Goal: Transaction & Acquisition: Obtain resource

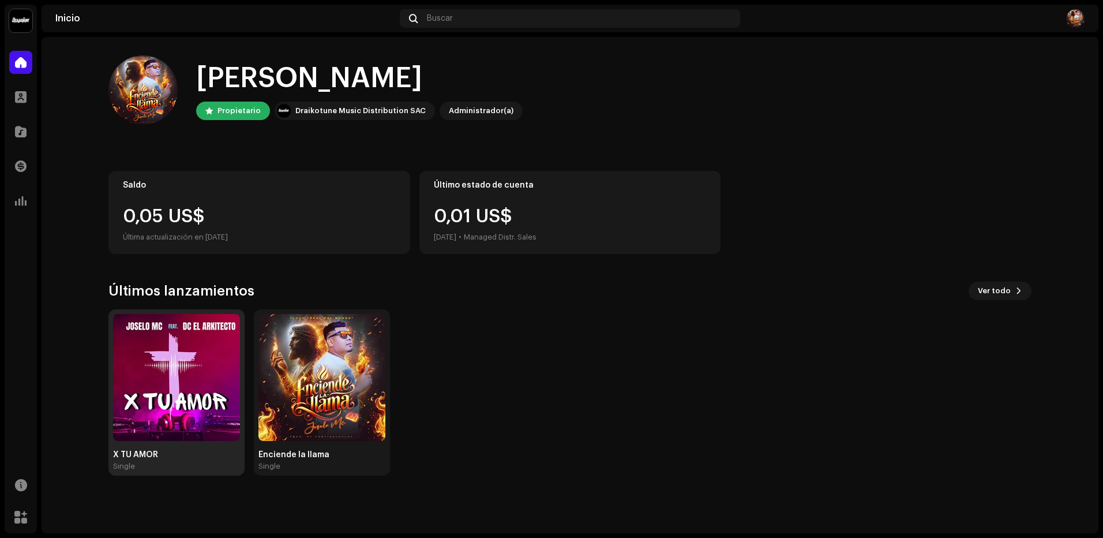
click at [156, 364] on img at bounding box center [176, 377] width 127 height 127
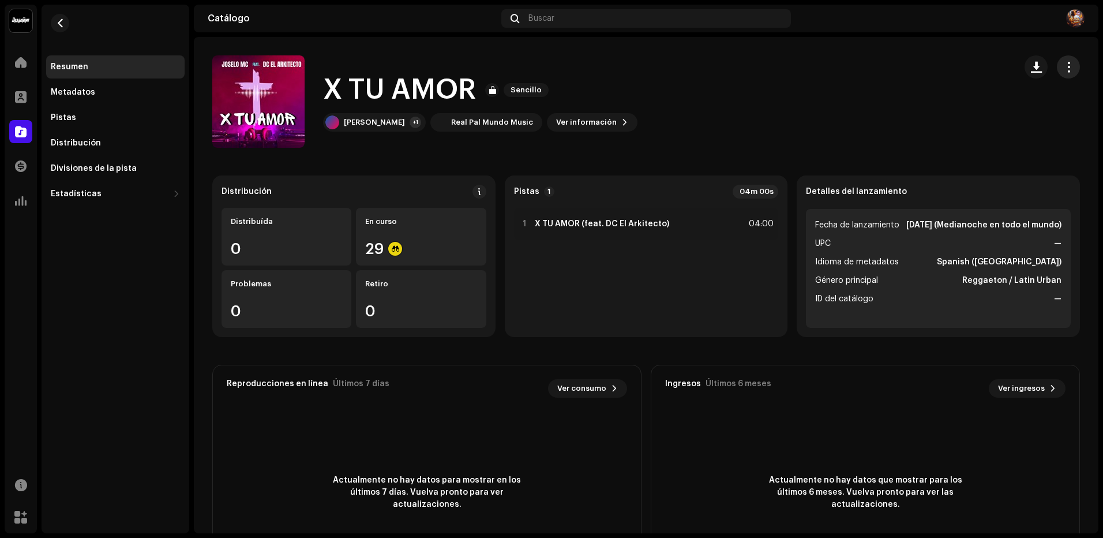
click at [1064, 69] on span "button" at bounding box center [1069, 66] width 11 height 9
click at [986, 119] on span "Distribuir" at bounding box center [975, 118] width 38 height 9
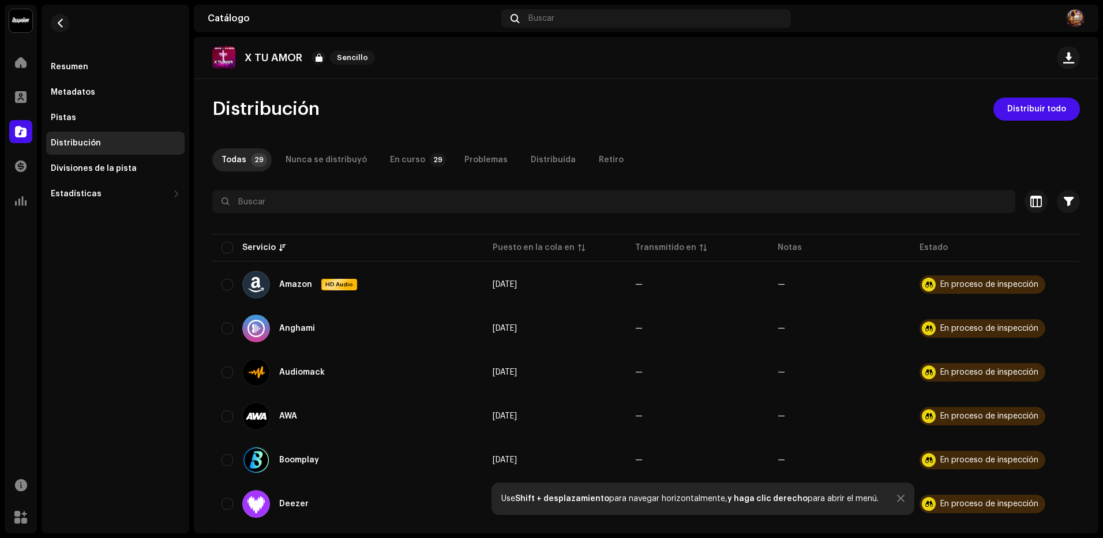
click at [897, 500] on div at bounding box center [901, 498] width 8 height 9
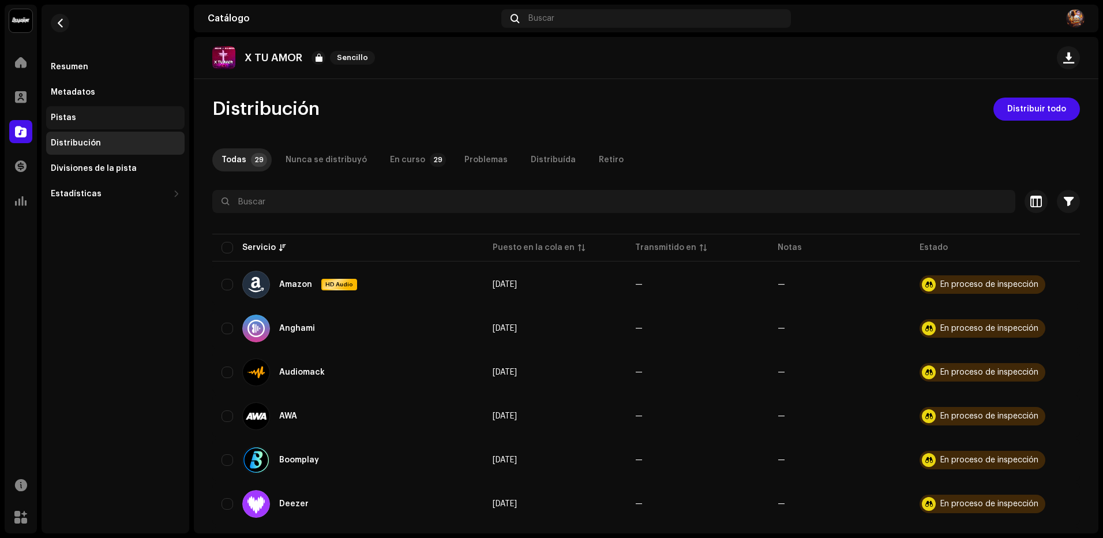
click at [59, 122] on div "Pistas" at bounding box center [63, 117] width 25 height 9
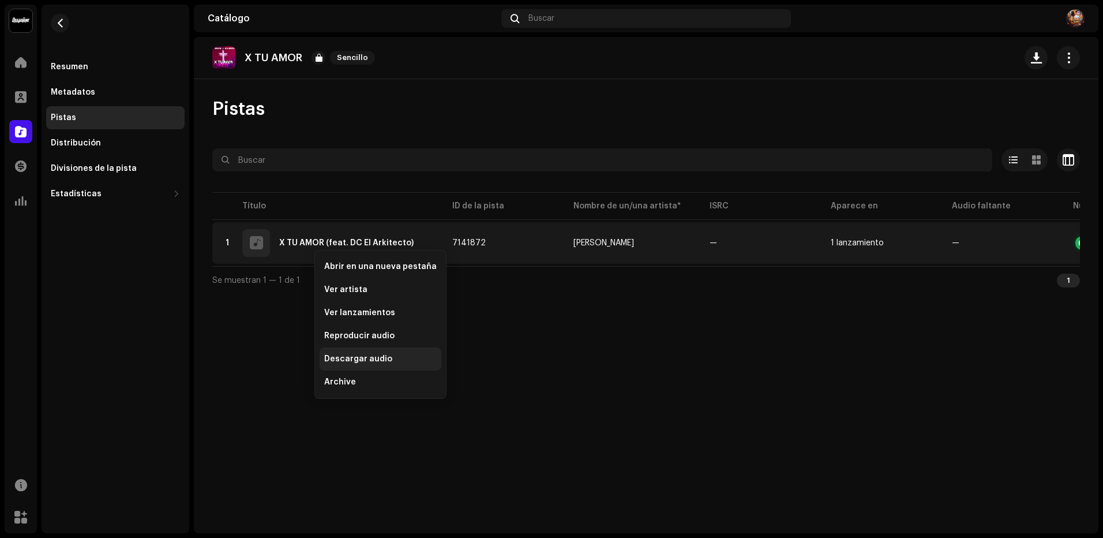
click at [360, 369] on div "Descargar audio" at bounding box center [381, 358] width 122 height 23
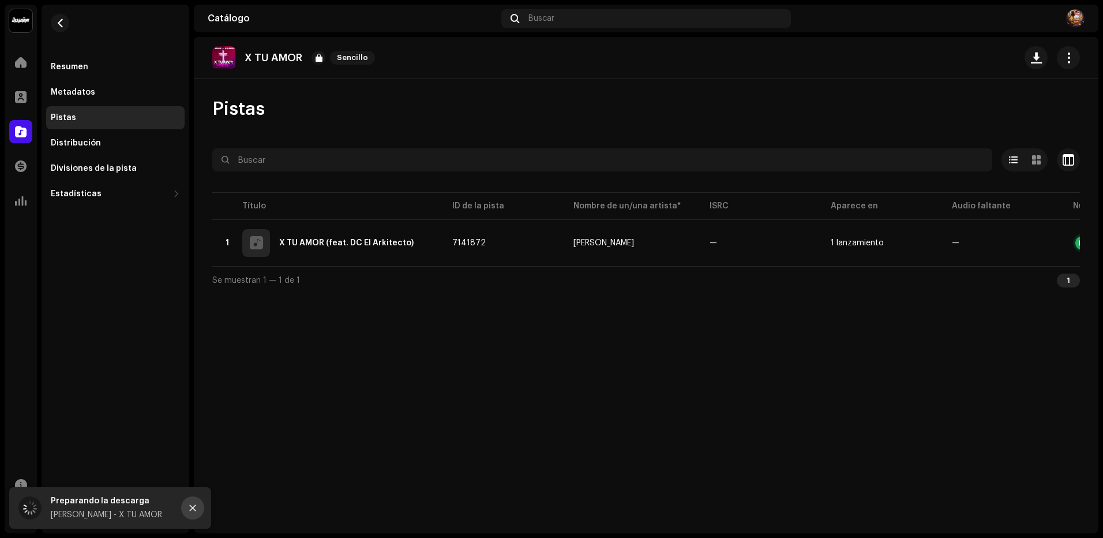
click at [199, 515] on button "Close" at bounding box center [192, 507] width 23 height 23
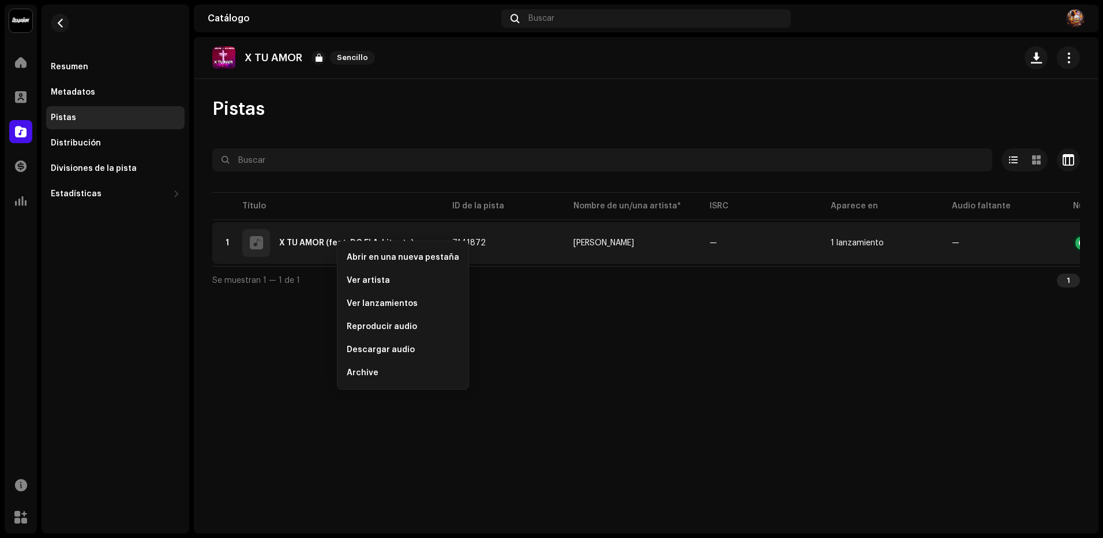
drag, startPoint x: 956, startPoint y: 299, endPoint x: 987, endPoint y: 286, distance: 33.3
click at [957, 299] on div "X TU AMOR Sencillo Pistas Seleccionado 0 Opciones Filtros Estado de distribució…" at bounding box center [646, 285] width 905 height 496
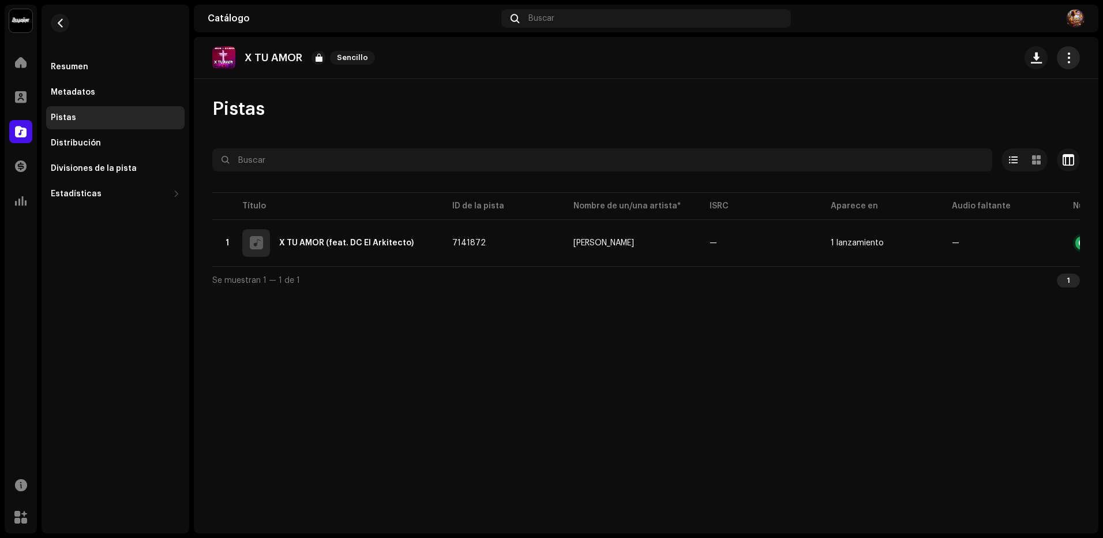
click at [1068, 67] on button "button" at bounding box center [1068, 57] width 23 height 23
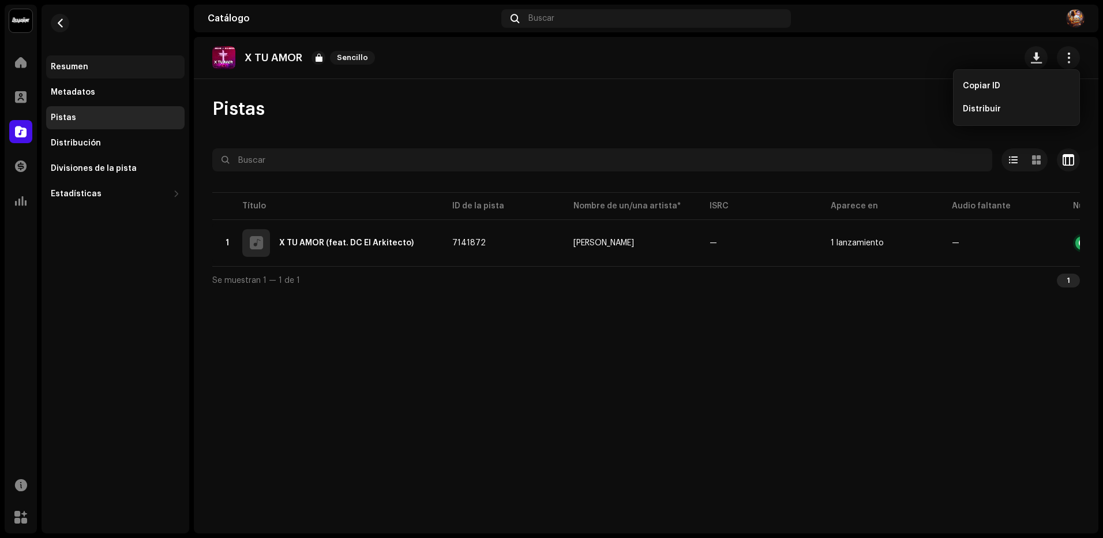
click at [76, 64] on div "Resumen" at bounding box center [70, 66] width 38 height 9
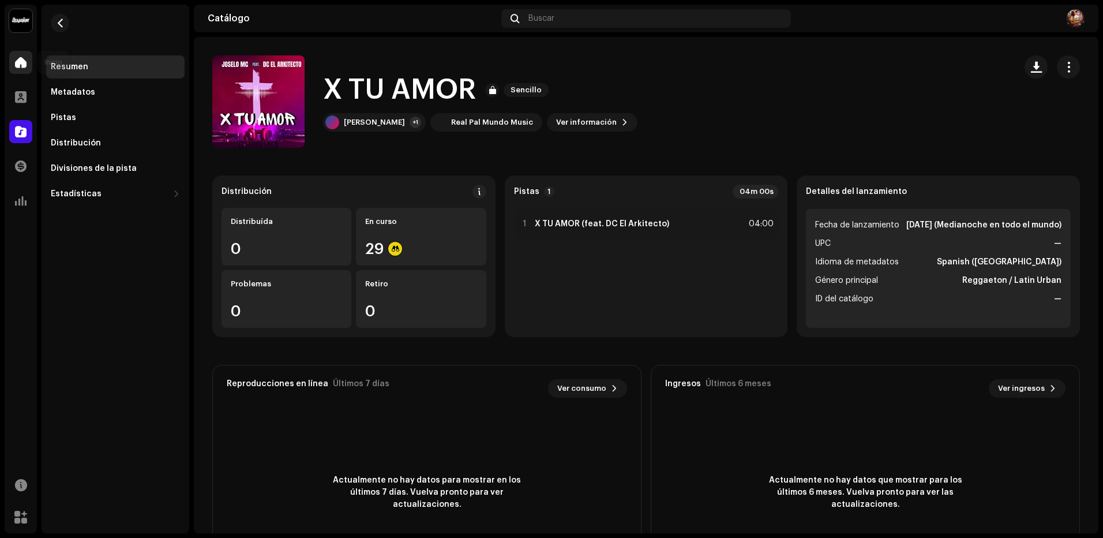
click at [25, 55] on div at bounding box center [20, 62] width 23 height 23
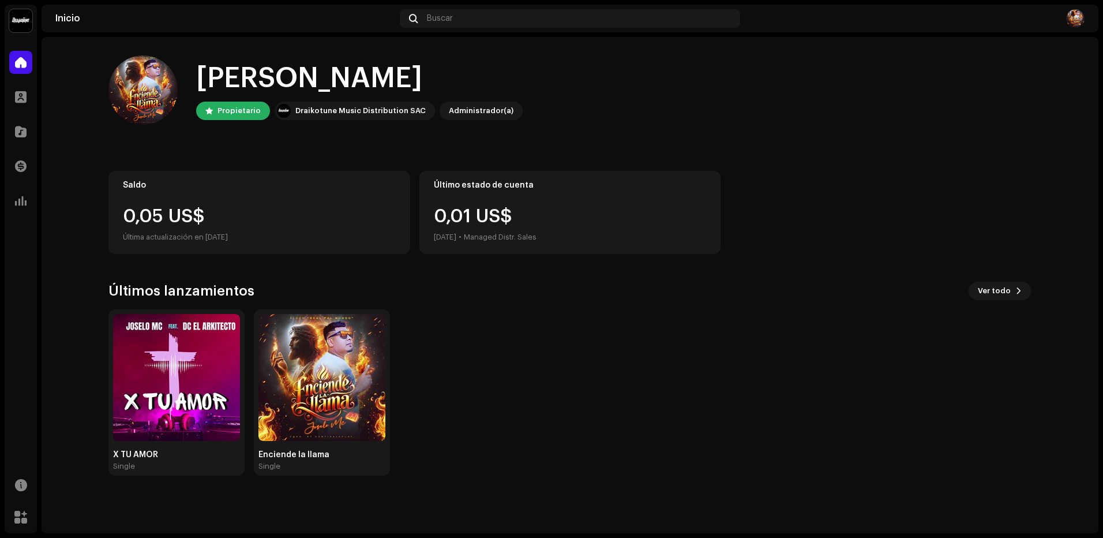
click at [251, 196] on div "Saldo 0,05 US$ Última actualización en [DATE]" at bounding box center [259, 212] width 302 height 83
click at [1080, 18] on img at bounding box center [1075, 18] width 18 height 18
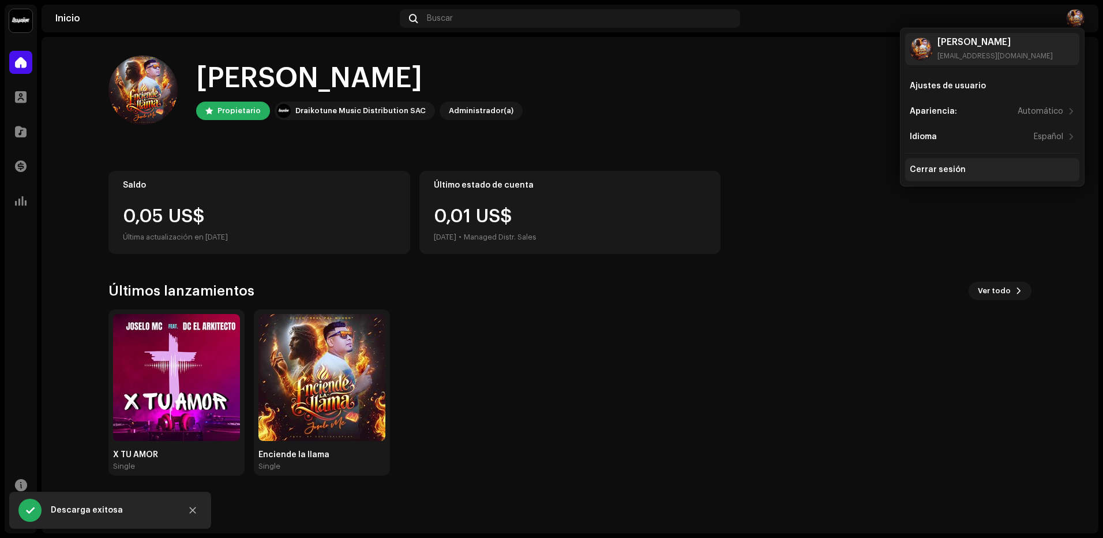
click at [969, 170] on div "Cerrar sesión" at bounding box center [992, 169] width 165 height 9
